Goal: Task Accomplishment & Management: Manage account settings

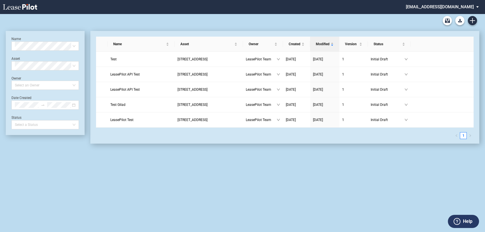
click at [457, 8] on md-select "[EMAIL_ADDRESS][DOMAIN_NAME] Super Admin Area Admin Area Settings Sign Out" at bounding box center [444, 6] width 78 height 13
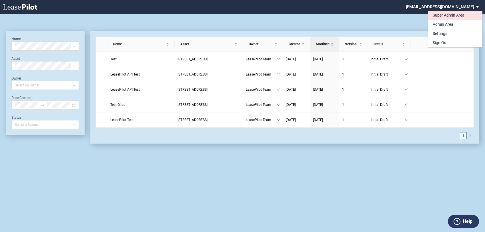
click at [444, 15] on div "Super Admin Area" at bounding box center [449, 16] width 32 height 6
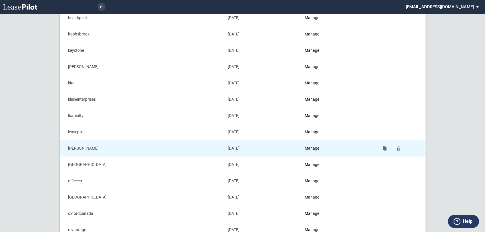
scroll to position [349, 0]
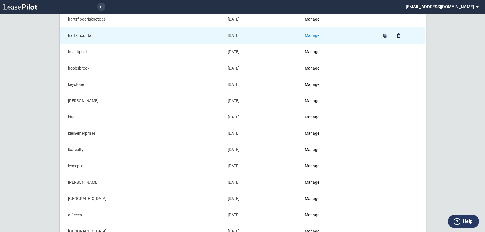
click at [310, 34] on link "Manage" at bounding box center [312, 35] width 15 height 5
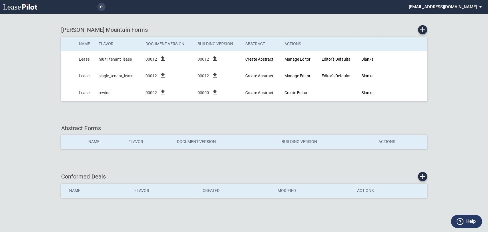
click at [447, 7] on md-select "[EMAIL_ADDRESS][DOMAIN_NAME] Super Admin Area Admin Area Settings Sign Out" at bounding box center [447, 6] width 78 height 13
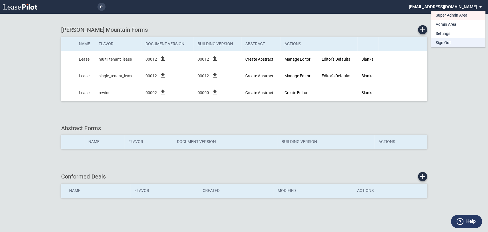
click at [445, 41] on div "Sign Out" at bounding box center [442, 43] width 15 height 6
